Goal: Task Accomplishment & Management: Manage account settings

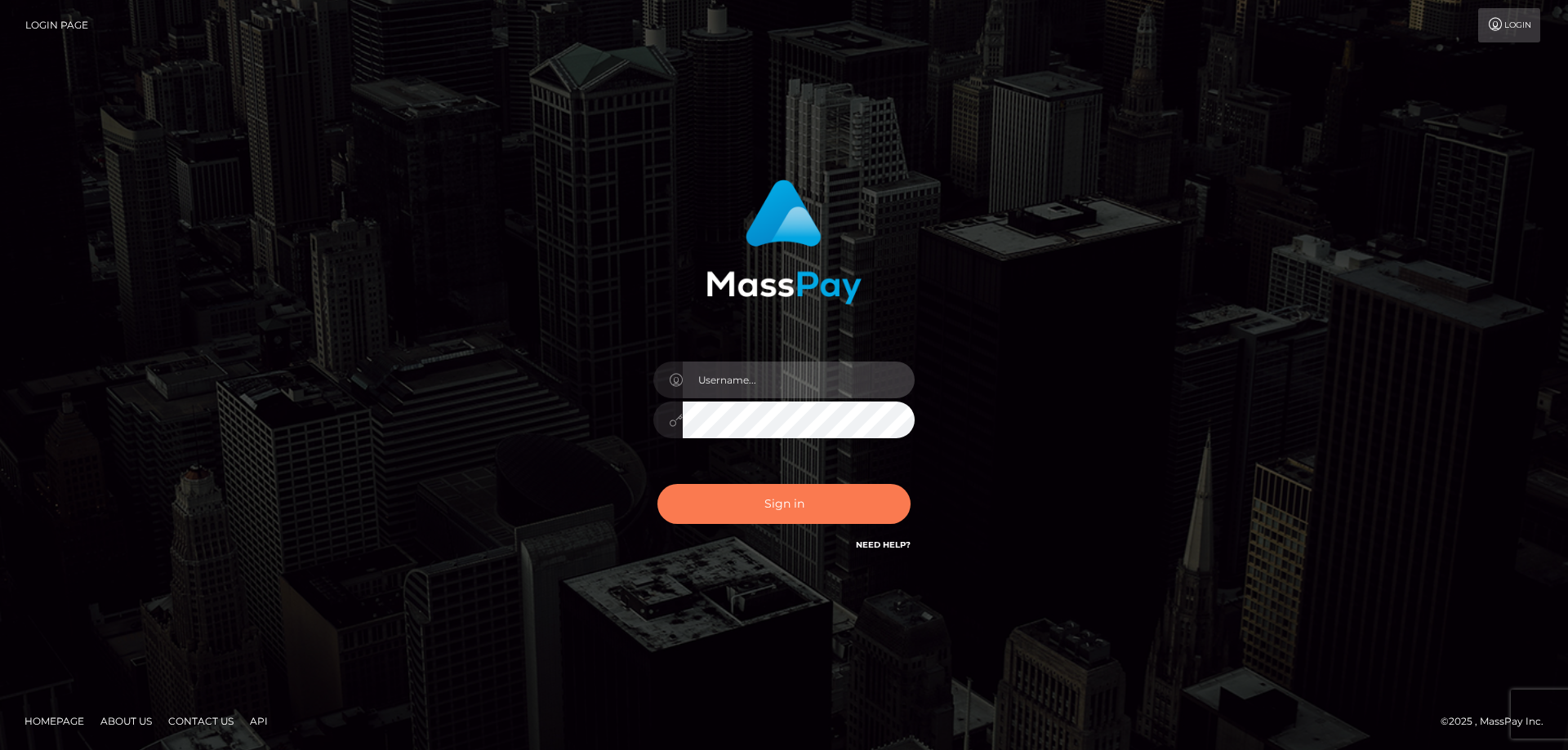
type input "Queen.megabonanza"
click at [788, 511] on button "Sign in" at bounding box center [784, 504] width 253 height 40
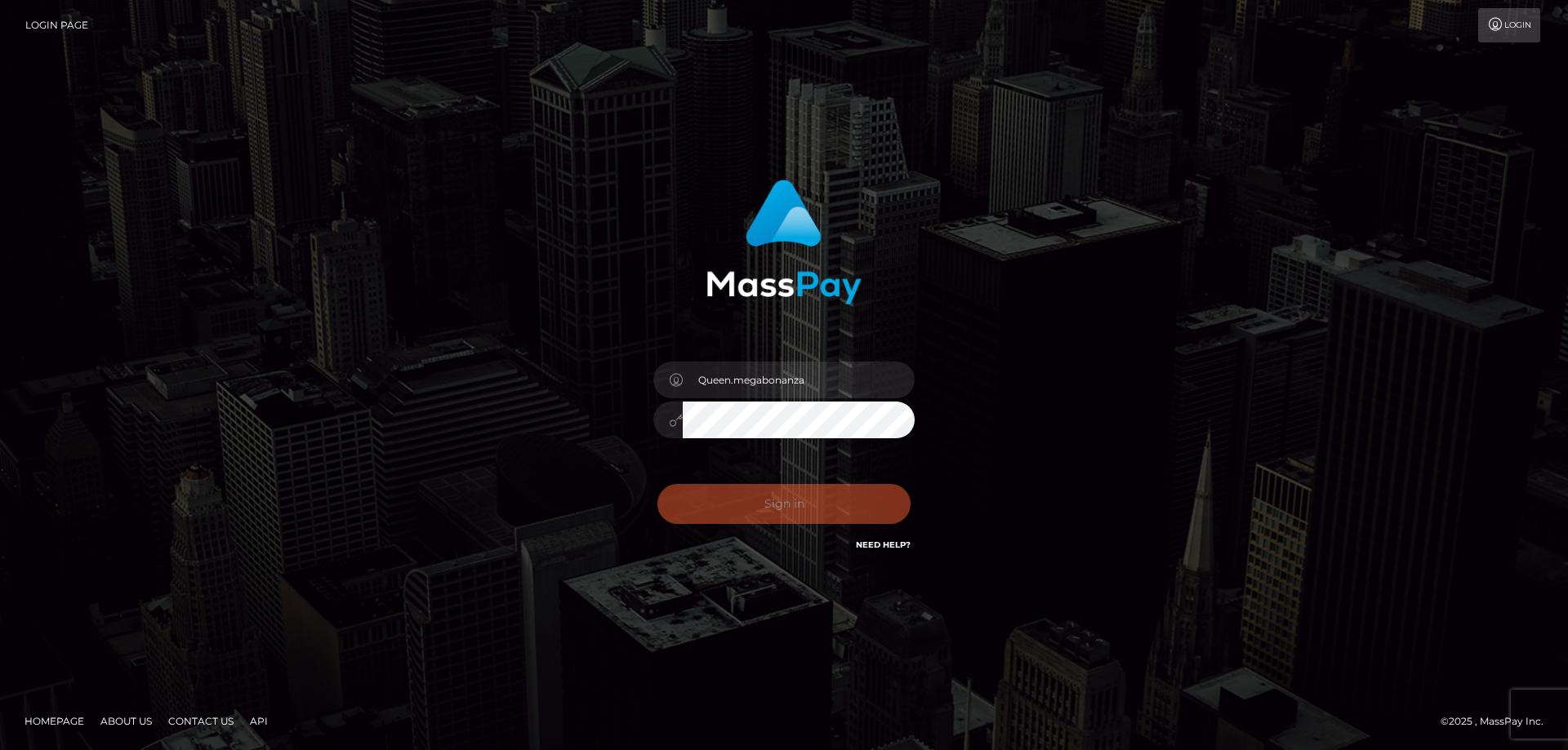
click at [787, 511] on div "Sign in Need Help?" at bounding box center [784, 511] width 286 height 72
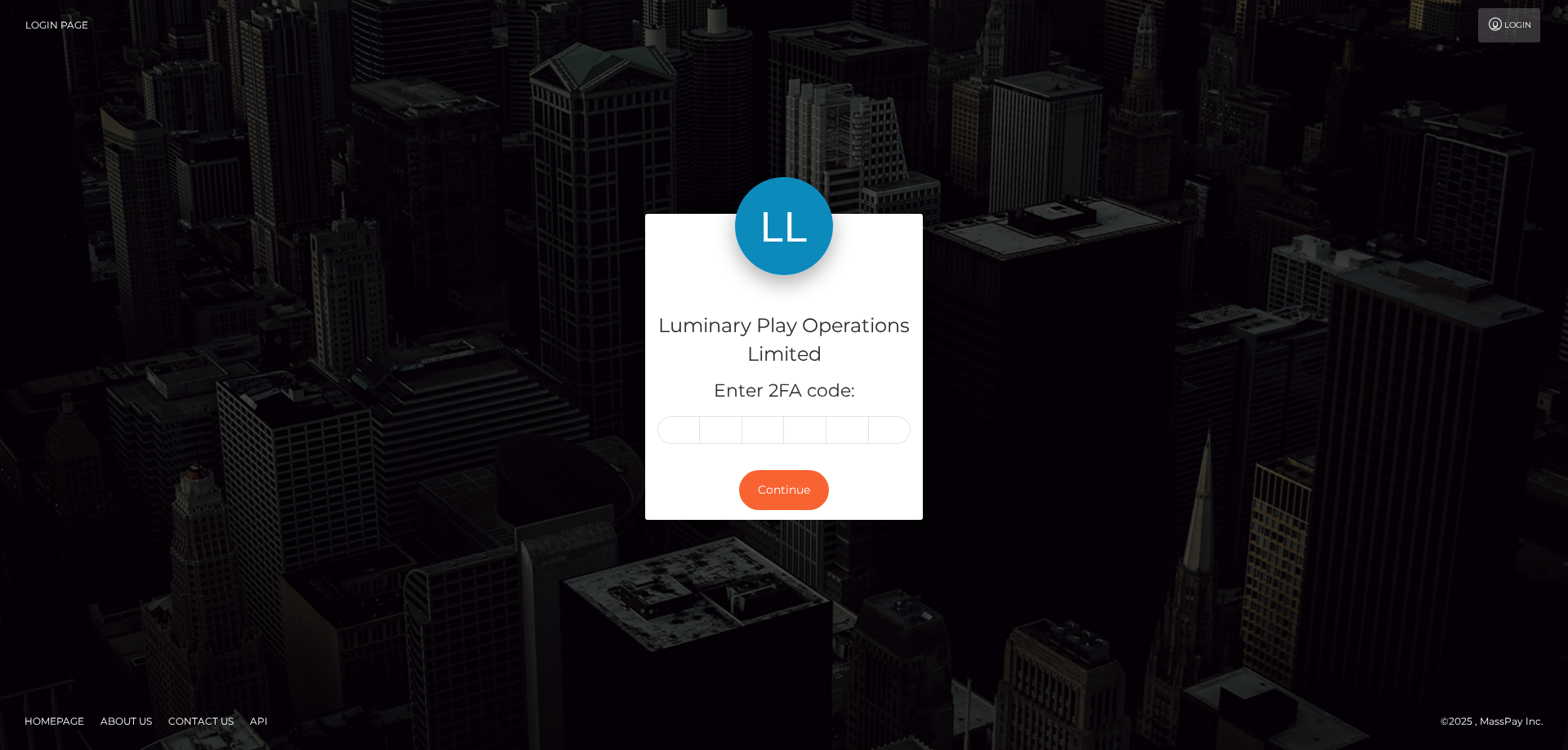
click at [681, 432] on input "text" at bounding box center [678, 430] width 42 height 27
type input "0"
type input "9"
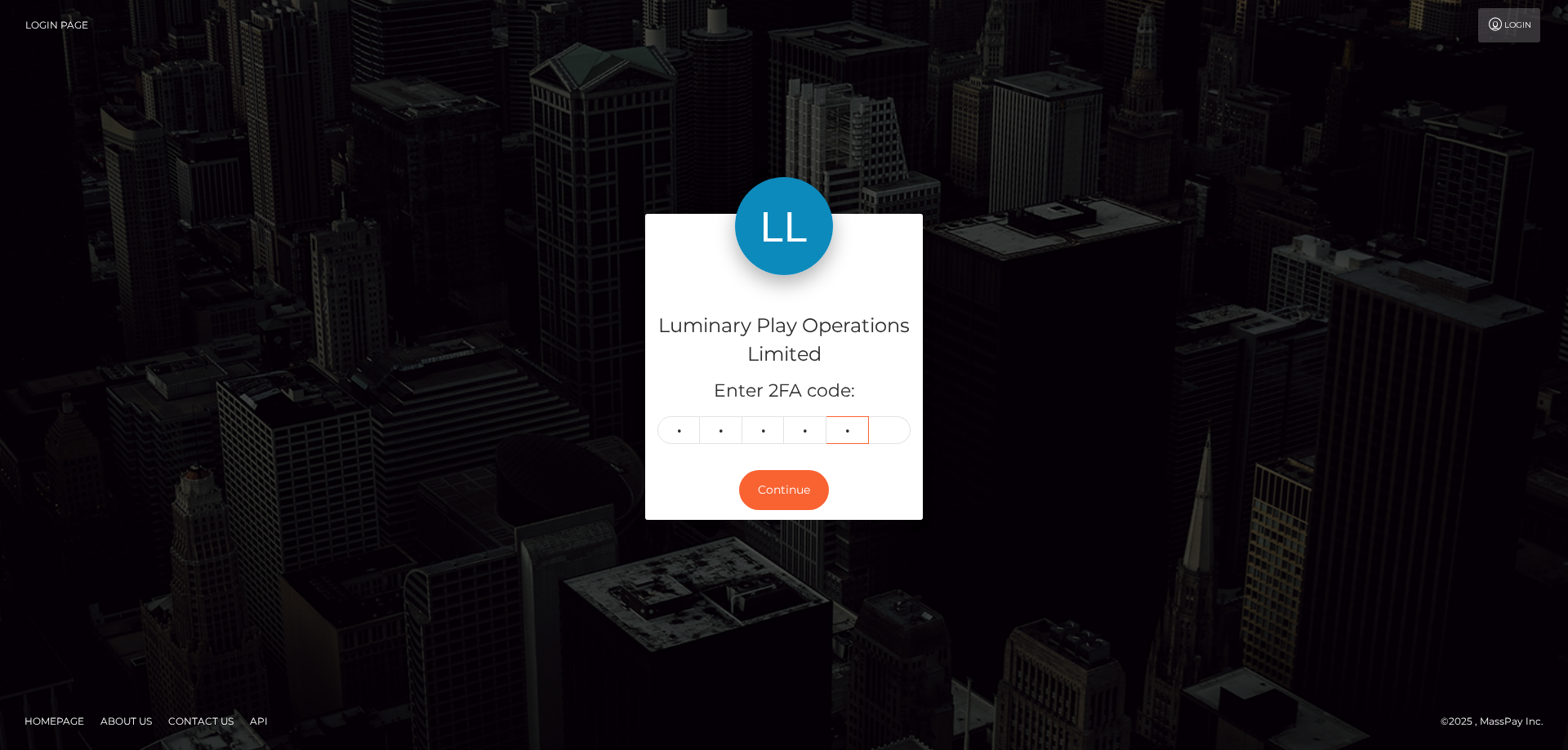
type input "3"
type input "1"
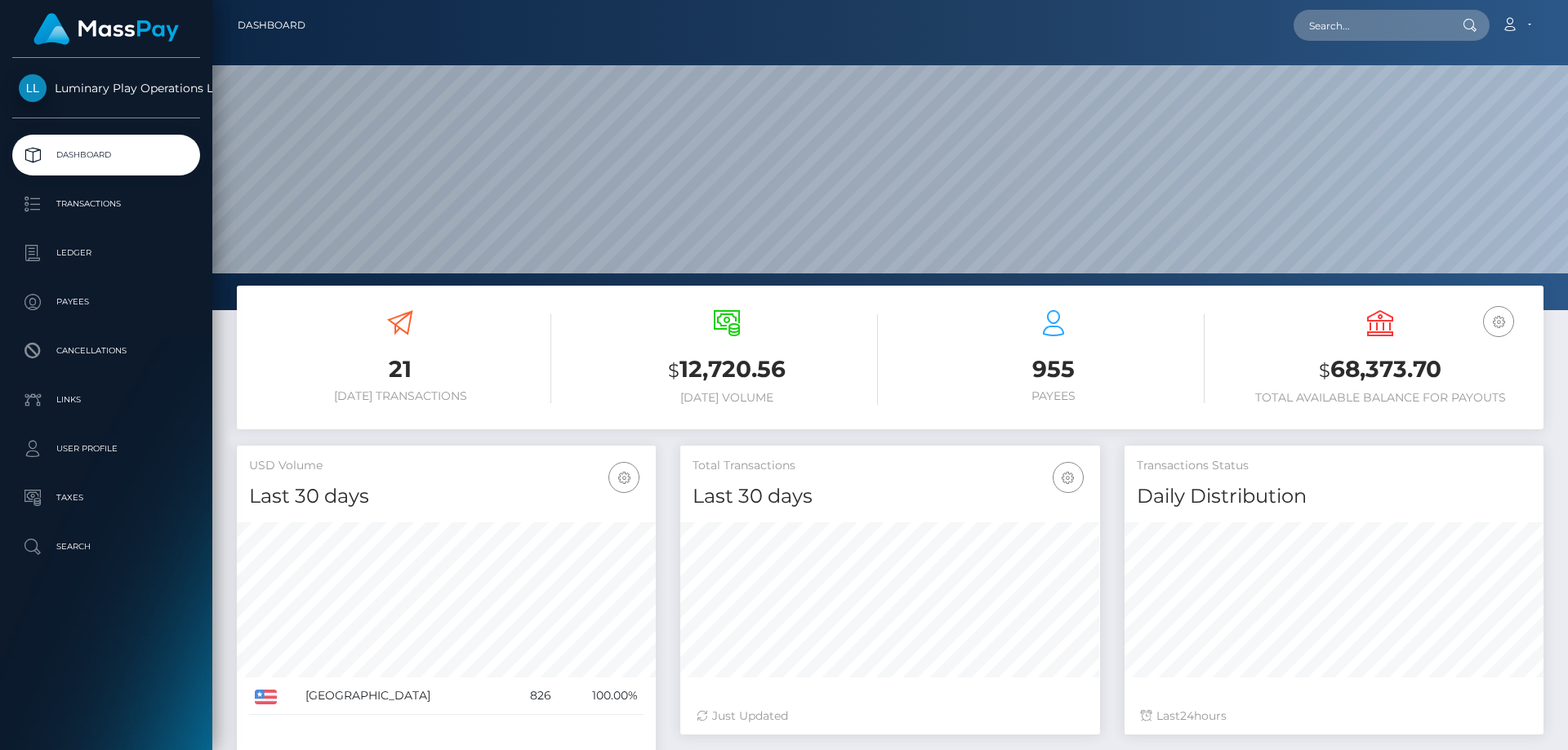
scroll to position [290, 420]
drag, startPoint x: 1444, startPoint y: 367, endPoint x: 1335, endPoint y: 369, distance: 109.0
click at [1335, 369] on h3 "$ 68,373.70" at bounding box center [1379, 370] width 302 height 33
copy h3 "68,373.70"
